Goal: Find specific page/section: Find specific page/section

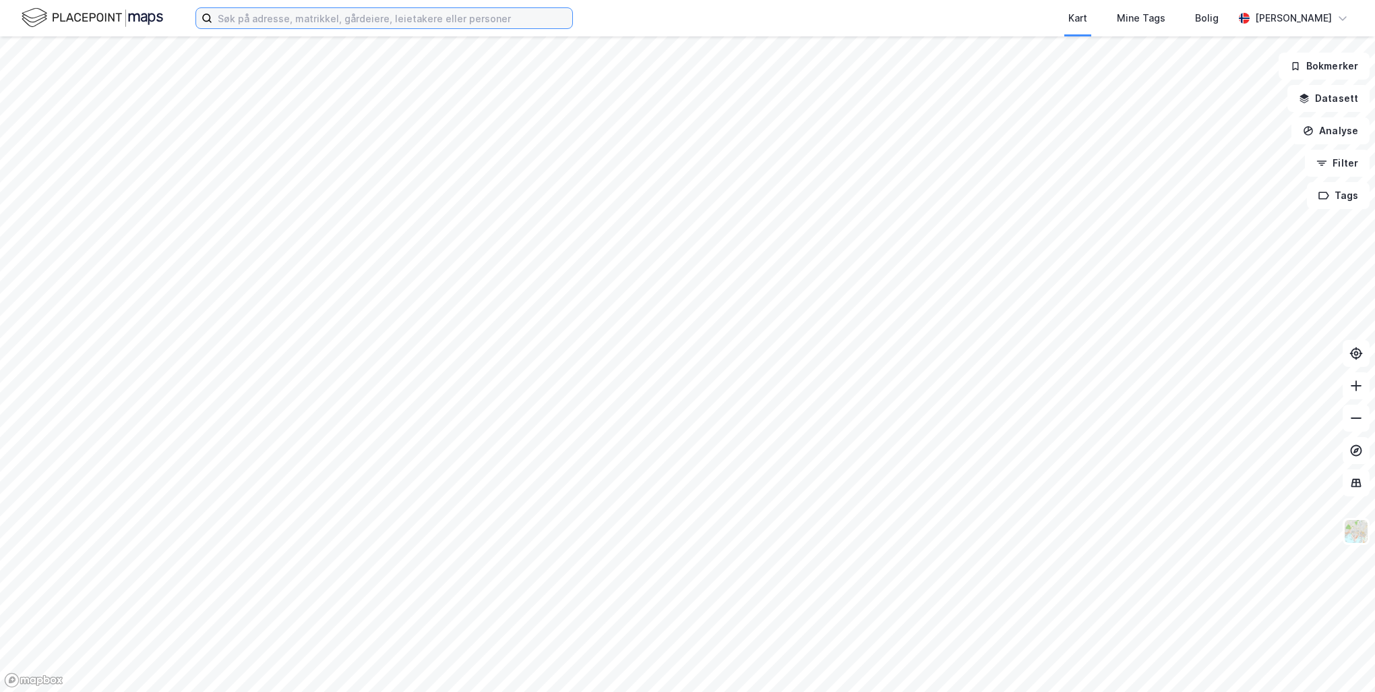
click at [554, 17] on input at bounding box center [392, 18] width 360 height 20
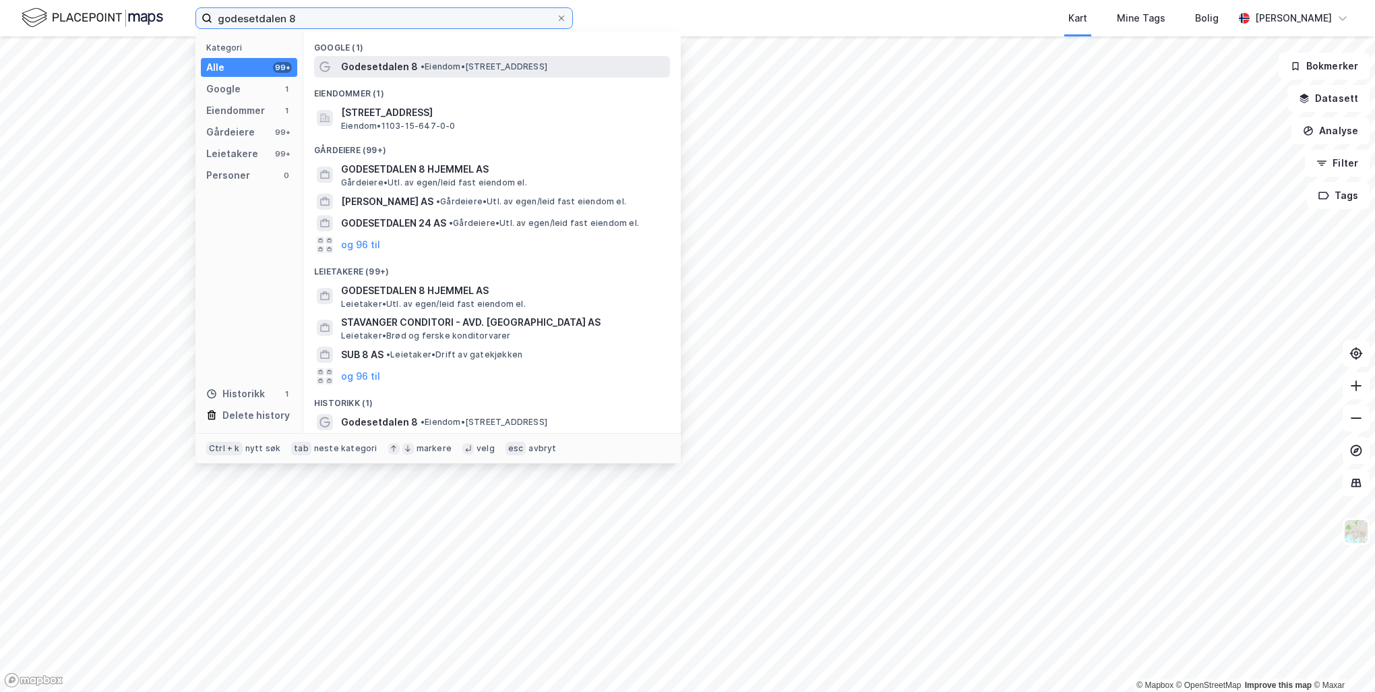
type input "godesetdalen 8"
click at [421, 63] on span "•" at bounding box center [423, 66] width 4 height 10
